Goal: Task Accomplishment & Management: Use online tool/utility

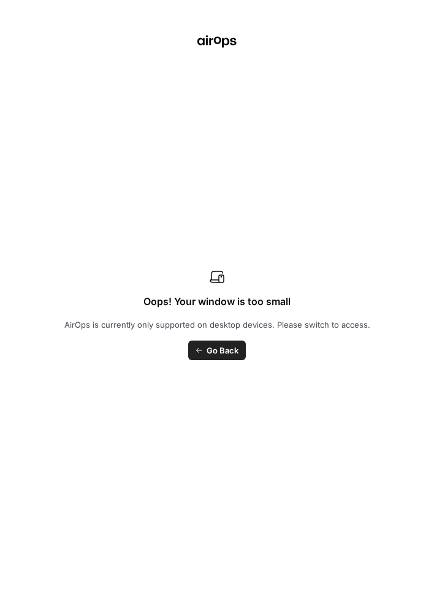
click at [228, 353] on span "Go Back" at bounding box center [222, 350] width 32 height 12
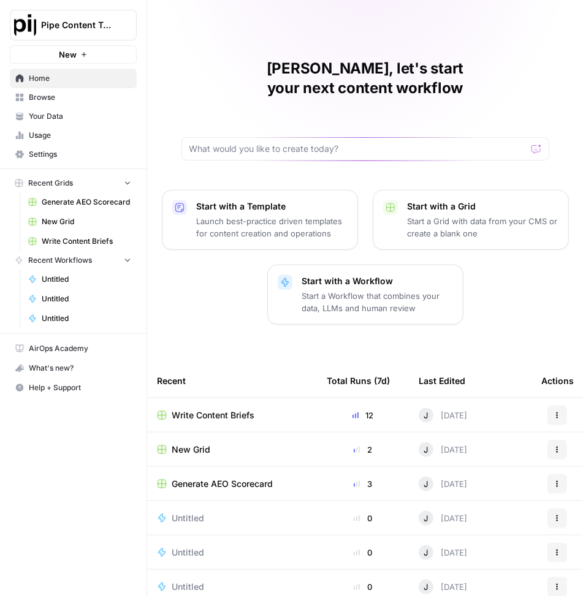
click at [513, 215] on p "Start a Grid with data from your CMS or create a blank one" at bounding box center [482, 227] width 151 height 25
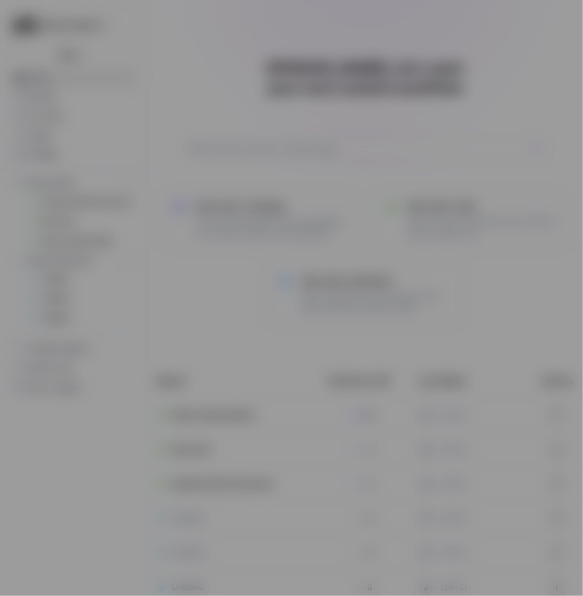
click at [86, 241] on div "Create Grid Blank Grid Start with a blank grid From CSV Import grid from existi…" at bounding box center [291, 298] width 583 height 596
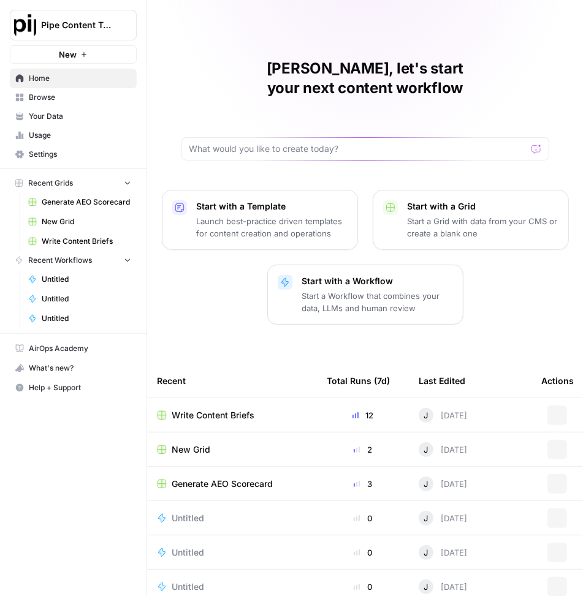
click at [52, 238] on span "Write Content Briefs" at bounding box center [86, 241] width 89 height 11
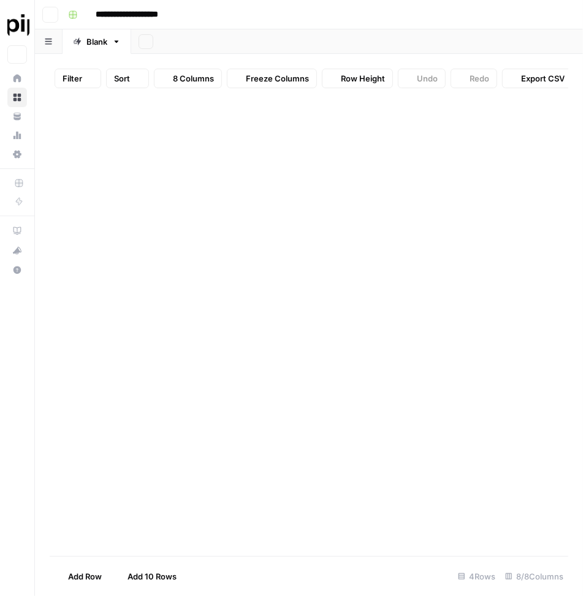
click at [451, 25] on header "**********" at bounding box center [309, 14] width 548 height 29
click at [29, 240] on span "Write Content Briefs" at bounding box center [29, 241] width 0 height 11
click at [27, 241] on button "What's new?" at bounding box center [17, 251] width 20 height 20
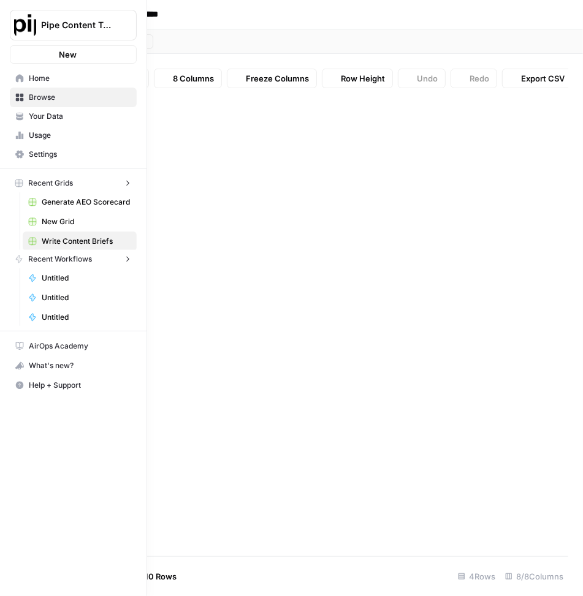
click at [391, 50] on div "Add Sheet" at bounding box center [356, 41] width 451 height 25
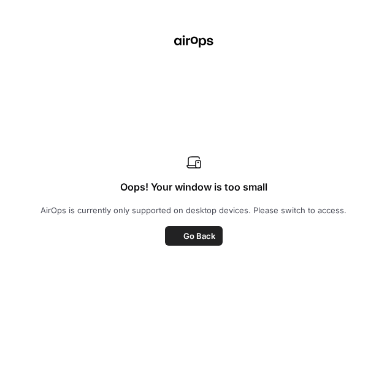
type input "**********"
click at [206, 240] on span "Go Back" at bounding box center [199, 236] width 32 height 12
click at [200, 236] on span "Go Back" at bounding box center [199, 236] width 32 height 12
